Goal: Transaction & Acquisition: Subscribe to service/newsletter

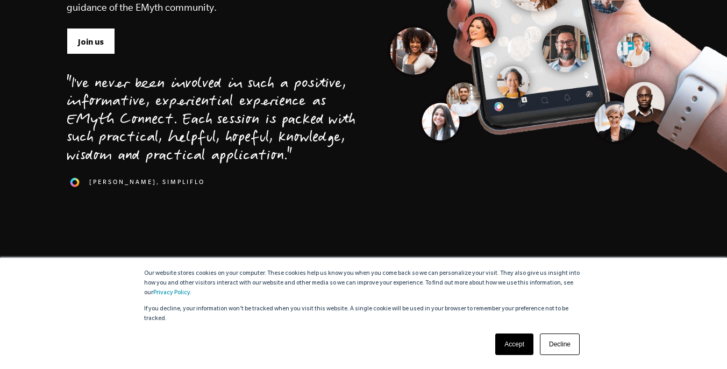
scroll to position [304, 0]
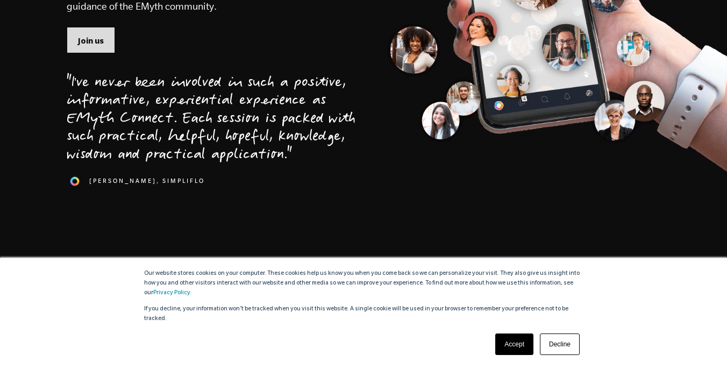
click at [92, 42] on span "Join us" at bounding box center [91, 41] width 26 height 12
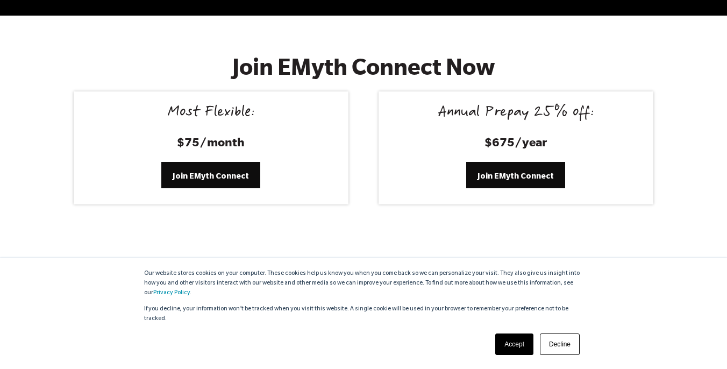
scroll to position [4421, 0]
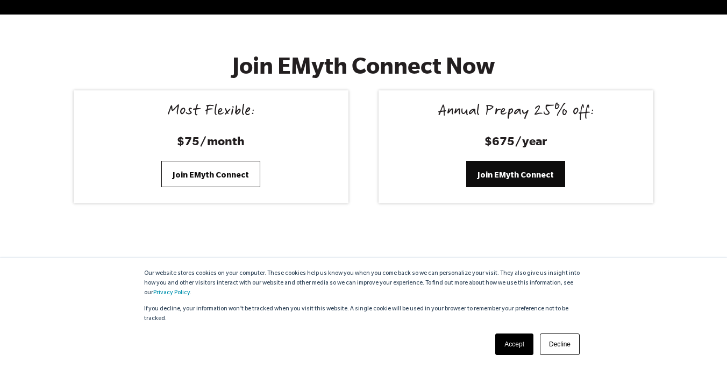
click at [221, 169] on span "Join EMyth Connect" at bounding box center [211, 175] width 76 height 12
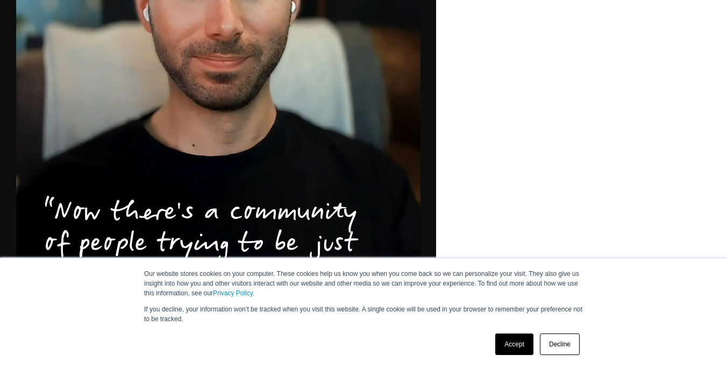
scroll to position [789, 0]
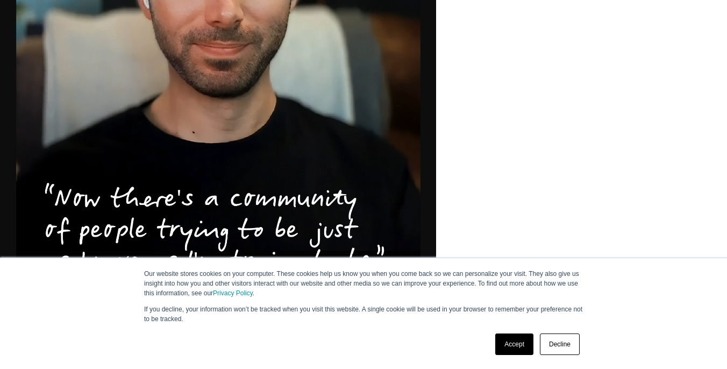
click at [557, 341] on link "Decline" at bounding box center [560, 343] width 40 height 21
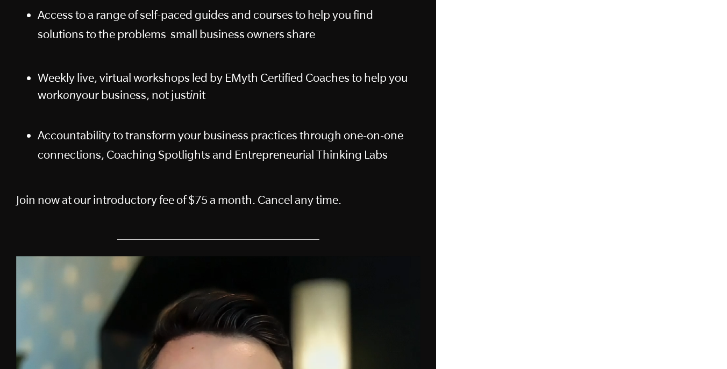
scroll to position [0, 0]
